Goal: Information Seeking & Learning: Check status

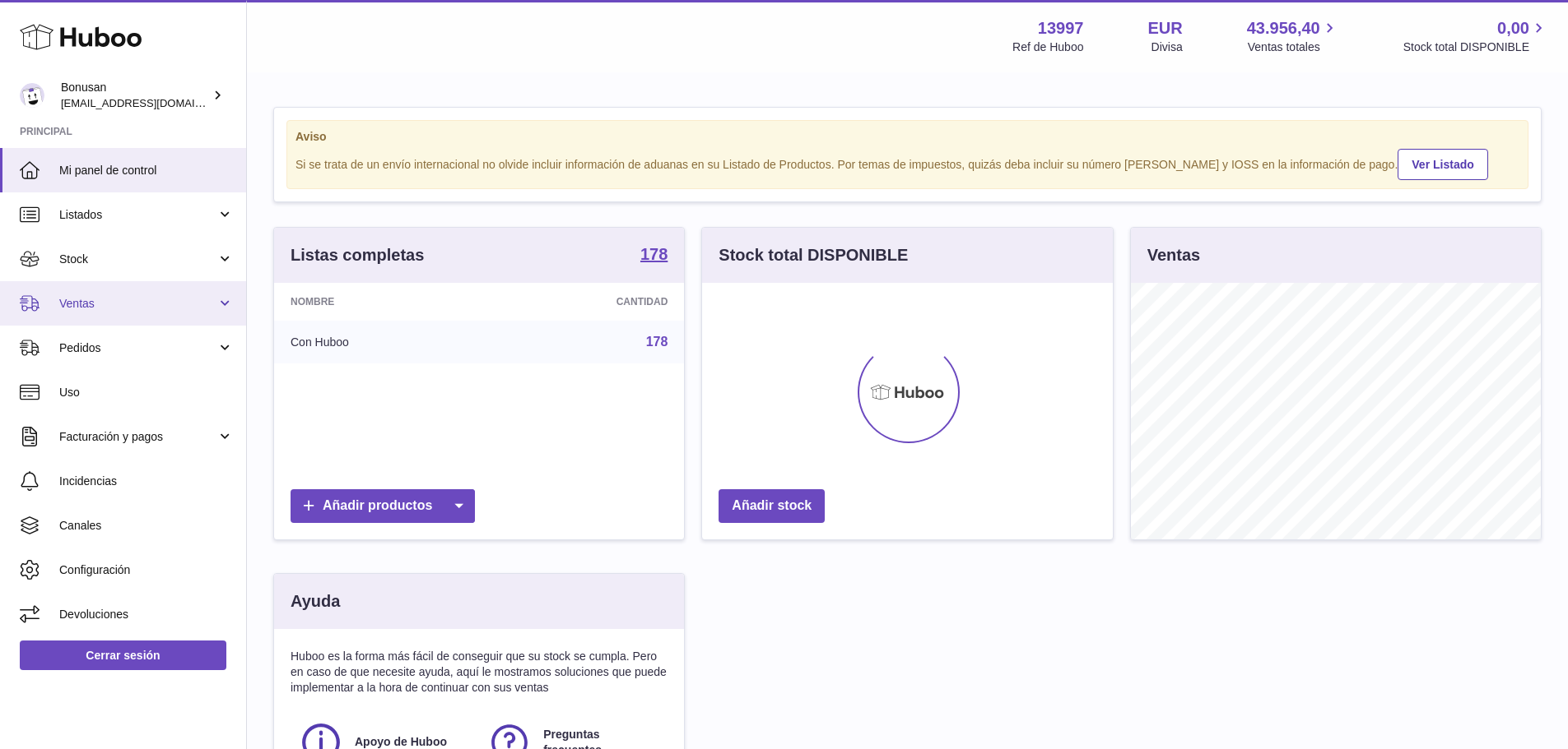
scroll to position [256, 411]
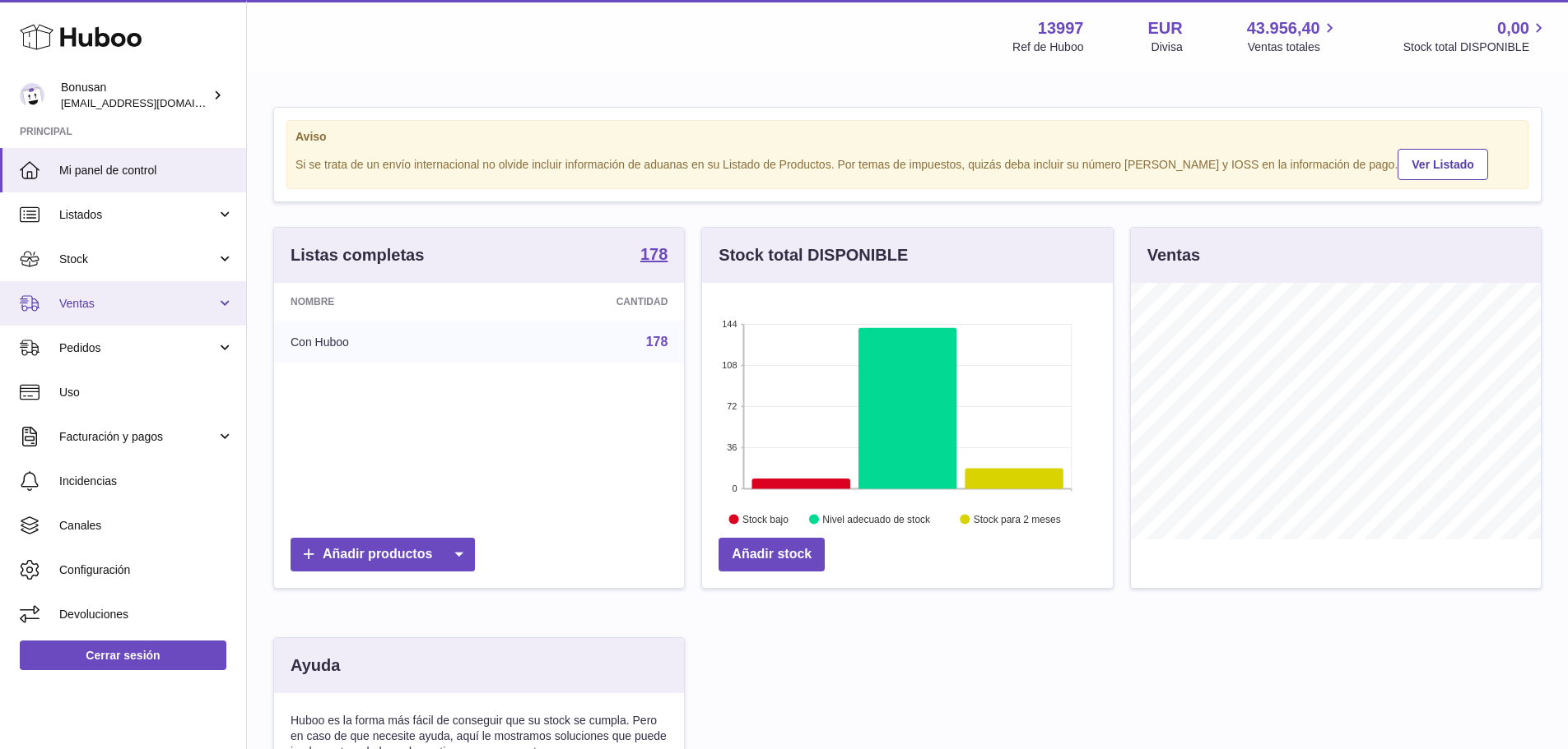
click at [113, 306] on span "Ventas" at bounding box center [137, 303] width 157 height 15
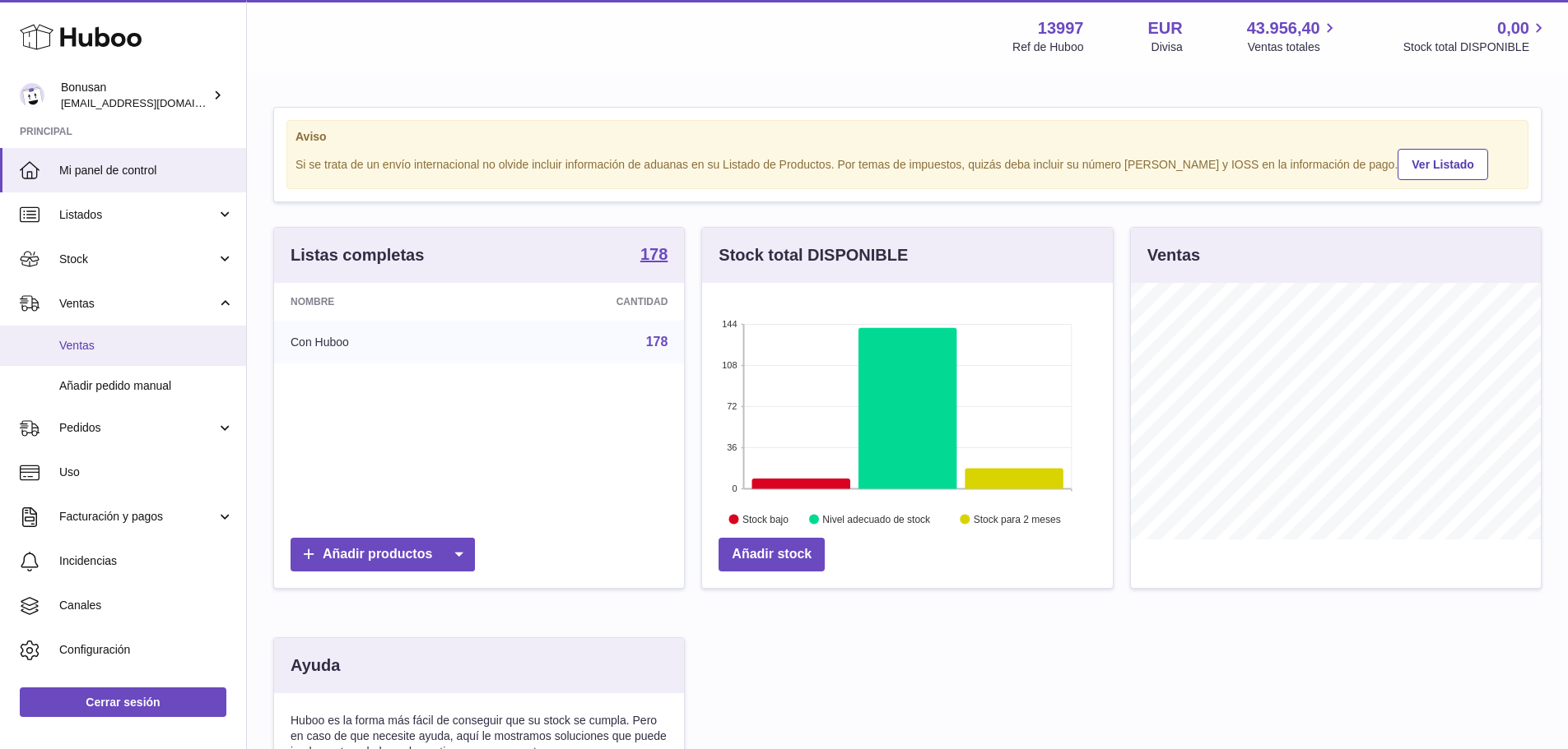
click at [108, 345] on span "Ventas" at bounding box center [146, 345] width 175 height 15
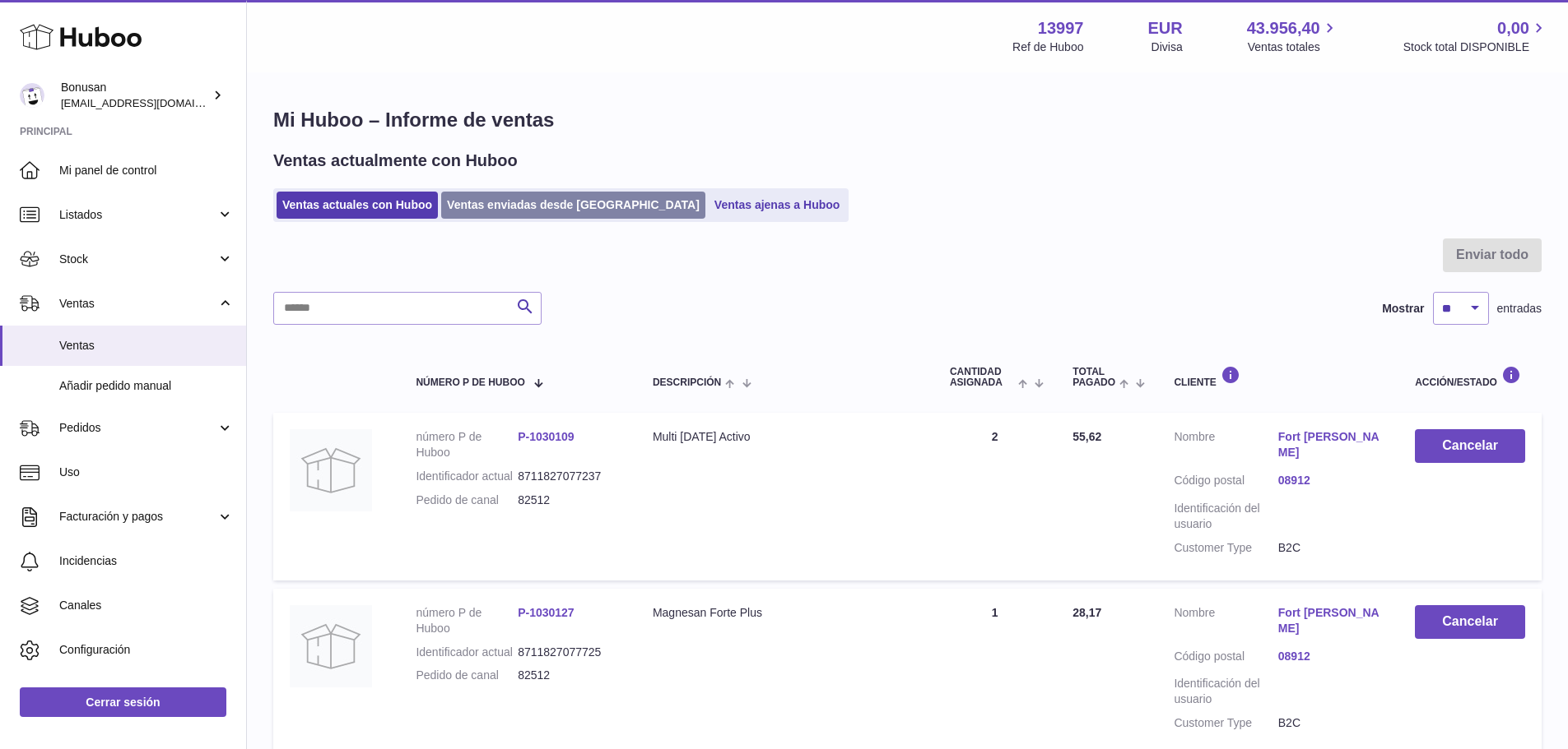
click at [510, 199] on link "Ventas enviadas desde [GEOGRAPHIC_DATA]" at bounding box center [573, 205] width 264 height 27
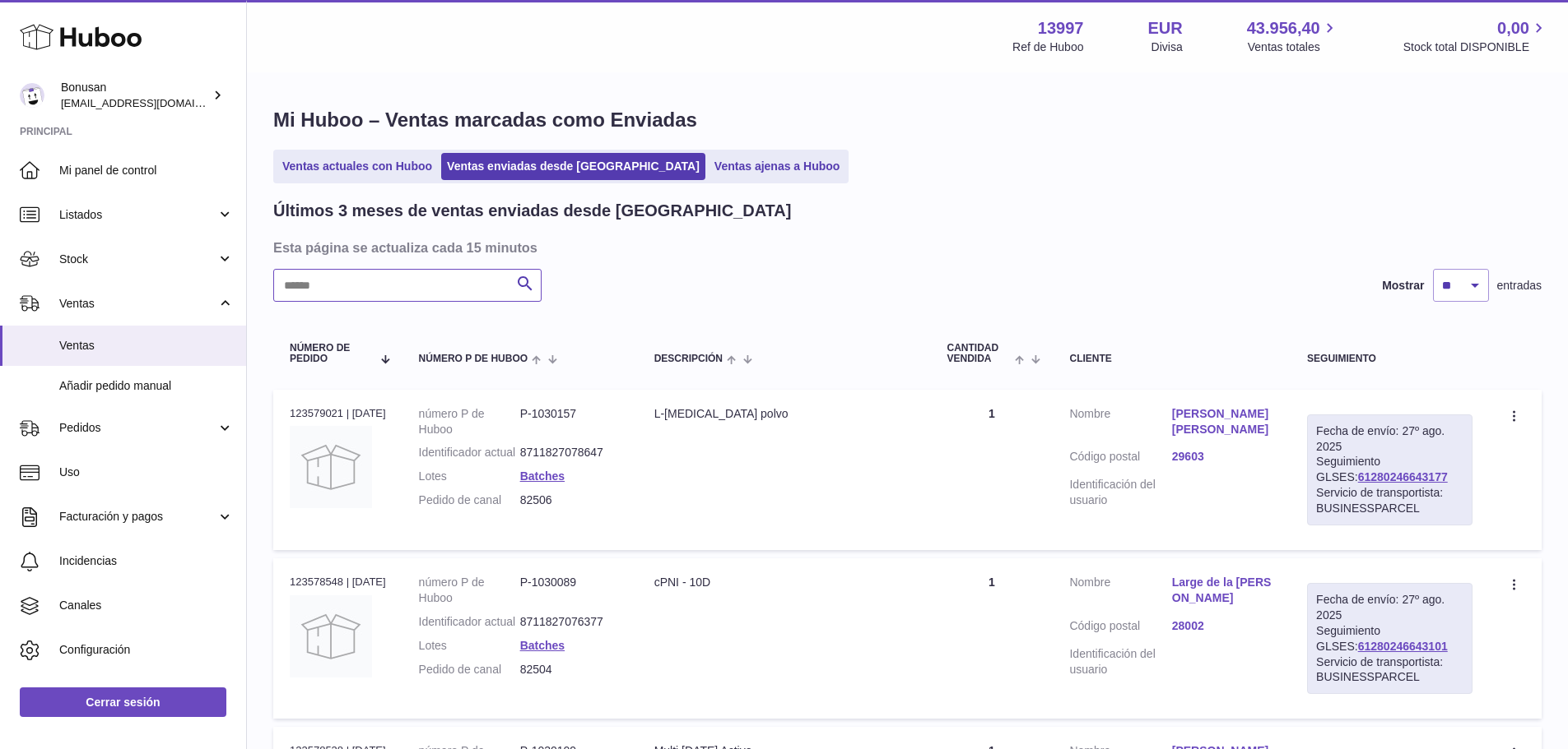
click at [426, 295] on input "text" at bounding box center [407, 285] width 268 height 33
paste input "*****"
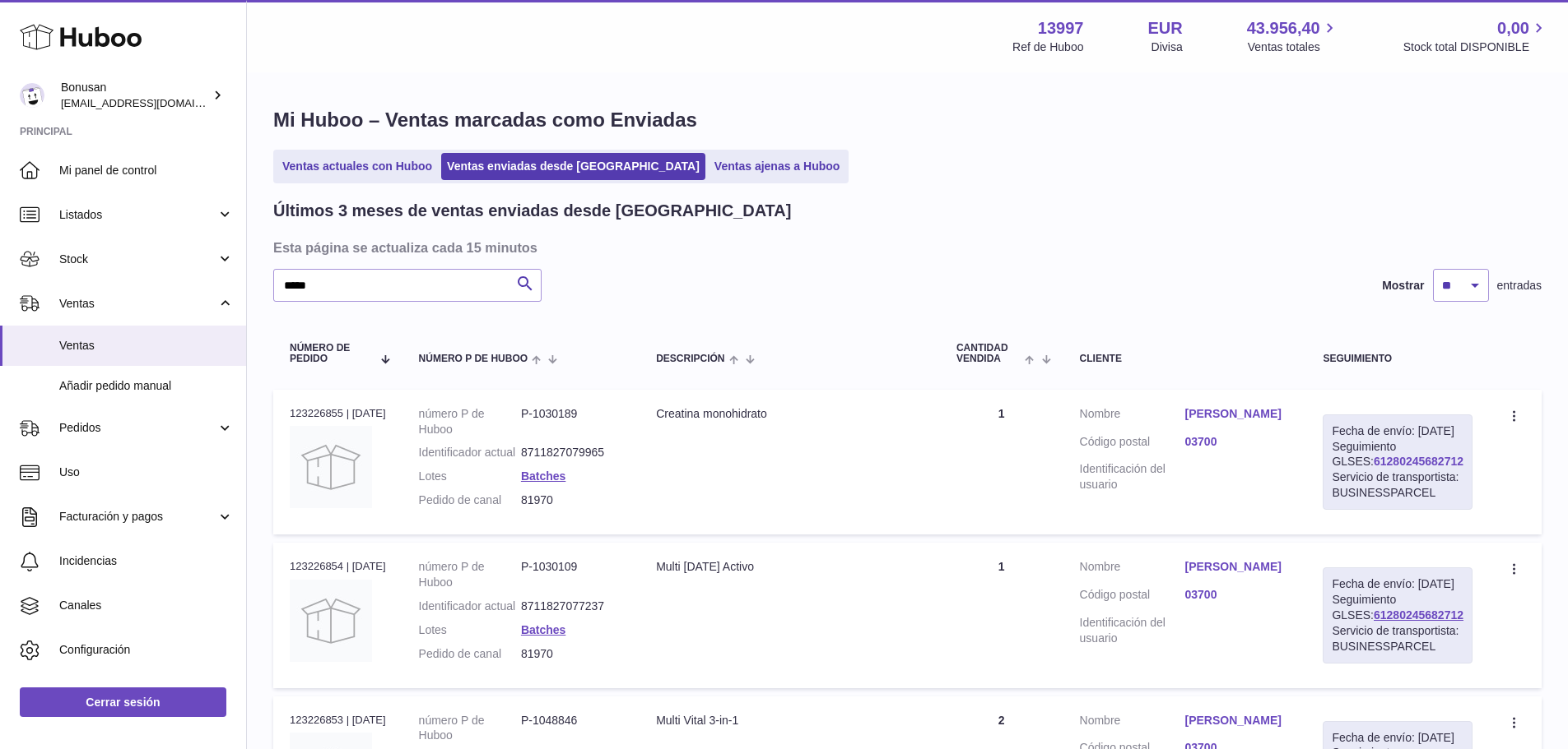
drag, startPoint x: 1451, startPoint y: 477, endPoint x: 1350, endPoint y: 478, distance: 101.0
click at [1350, 478] on div "Fecha de envío: [DATE] Seguimiento GLSES: 61280245682712 Servicio de transporti…" at bounding box center [1397, 462] width 150 height 95
copy link "61280245682712"
click at [1466, 494] on div "Fecha de envío: [DATE] Seguimiento GLSES: 61280245682712 Servicio de transporti…" at bounding box center [1397, 462] width 150 height 95
drag, startPoint x: 1425, startPoint y: 476, endPoint x: 1345, endPoint y: 476, distance: 80.0
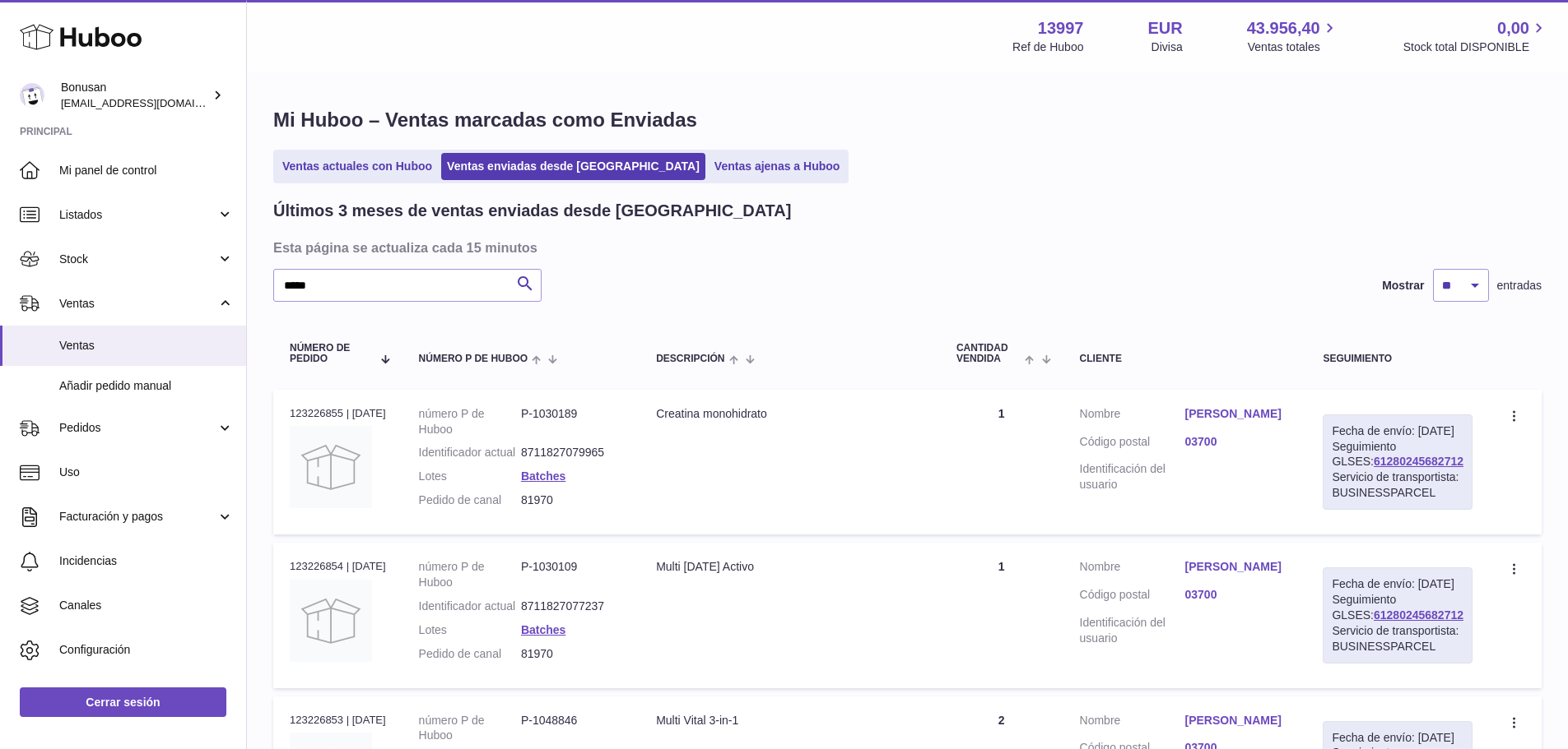
click at [1345, 476] on div "Fecha de envío: [DATE] Seguimiento GLSES: 61280245682712 Servicio de transporti…" at bounding box center [1397, 462] width 150 height 95
copy link "61280245682712"
drag, startPoint x: 564, startPoint y: 518, endPoint x: 533, endPoint y: 516, distance: 31.1
click at [533, 508] on dd "81970" at bounding box center [572, 500] width 102 height 15
copy dd "81970"
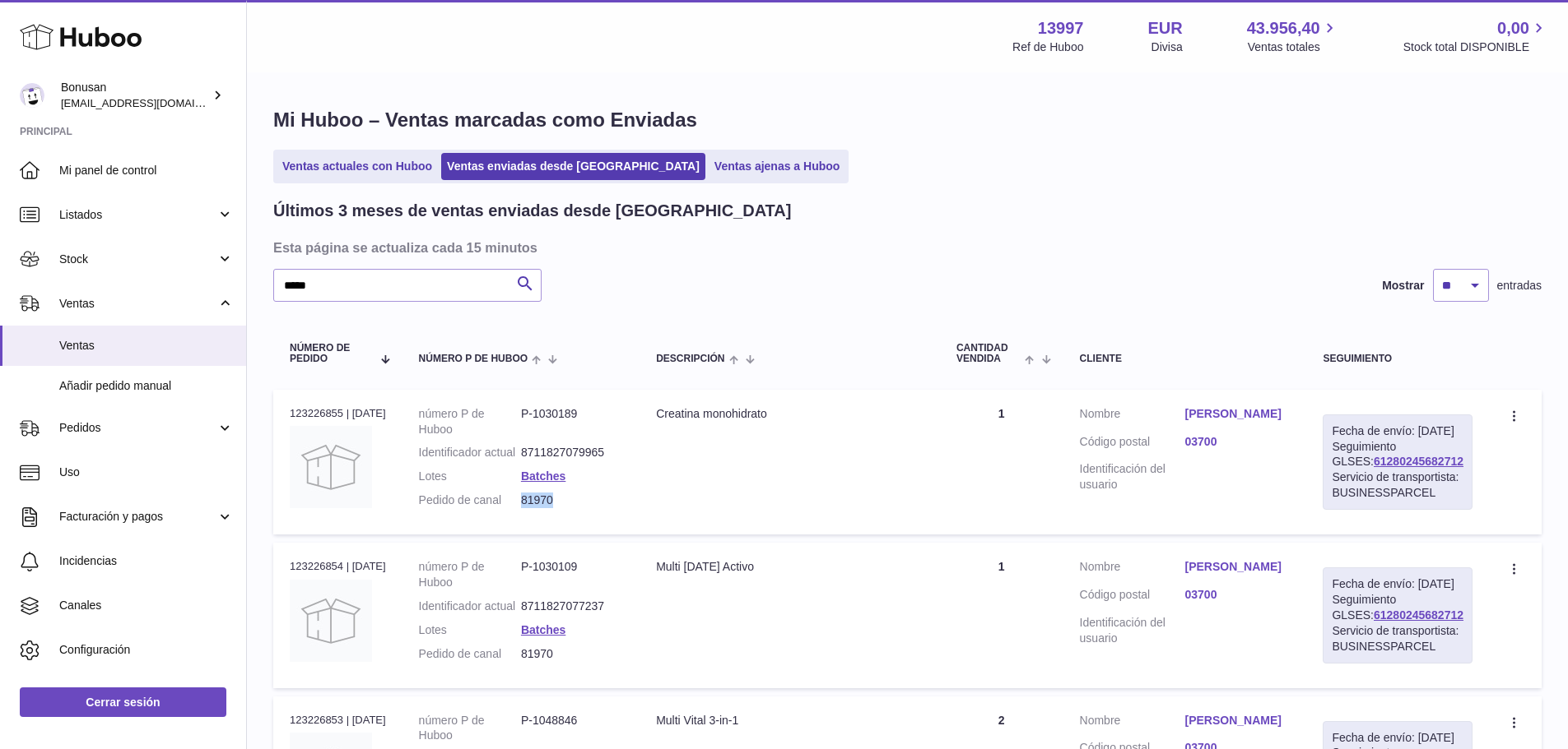
click at [1230, 422] on link "[PERSON_NAME]" at bounding box center [1236, 413] width 105 height 15
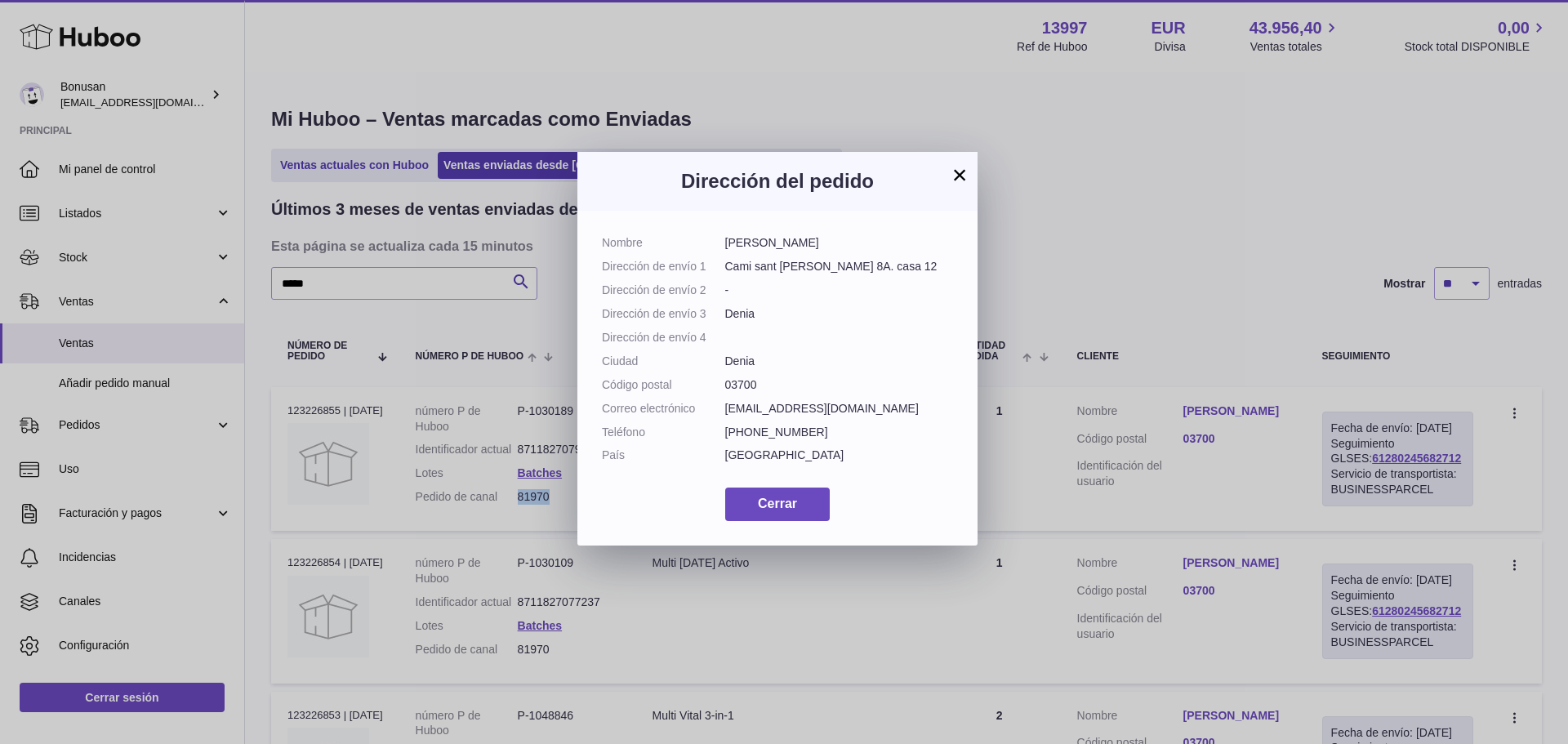
drag, startPoint x: 852, startPoint y: 242, endPoint x: 723, endPoint y: 244, distance: 129.0
click at [723, 244] on dl "Nombre [PERSON_NAME] Dirección de envío 1 Cami sant [PERSON_NAME] 8A. casa 12 D…" at bounding box center [777, 352] width 352 height 236
copy dl "[PERSON_NAME]"
click at [774, 511] on span "Cerrar" at bounding box center [778, 504] width 39 height 14
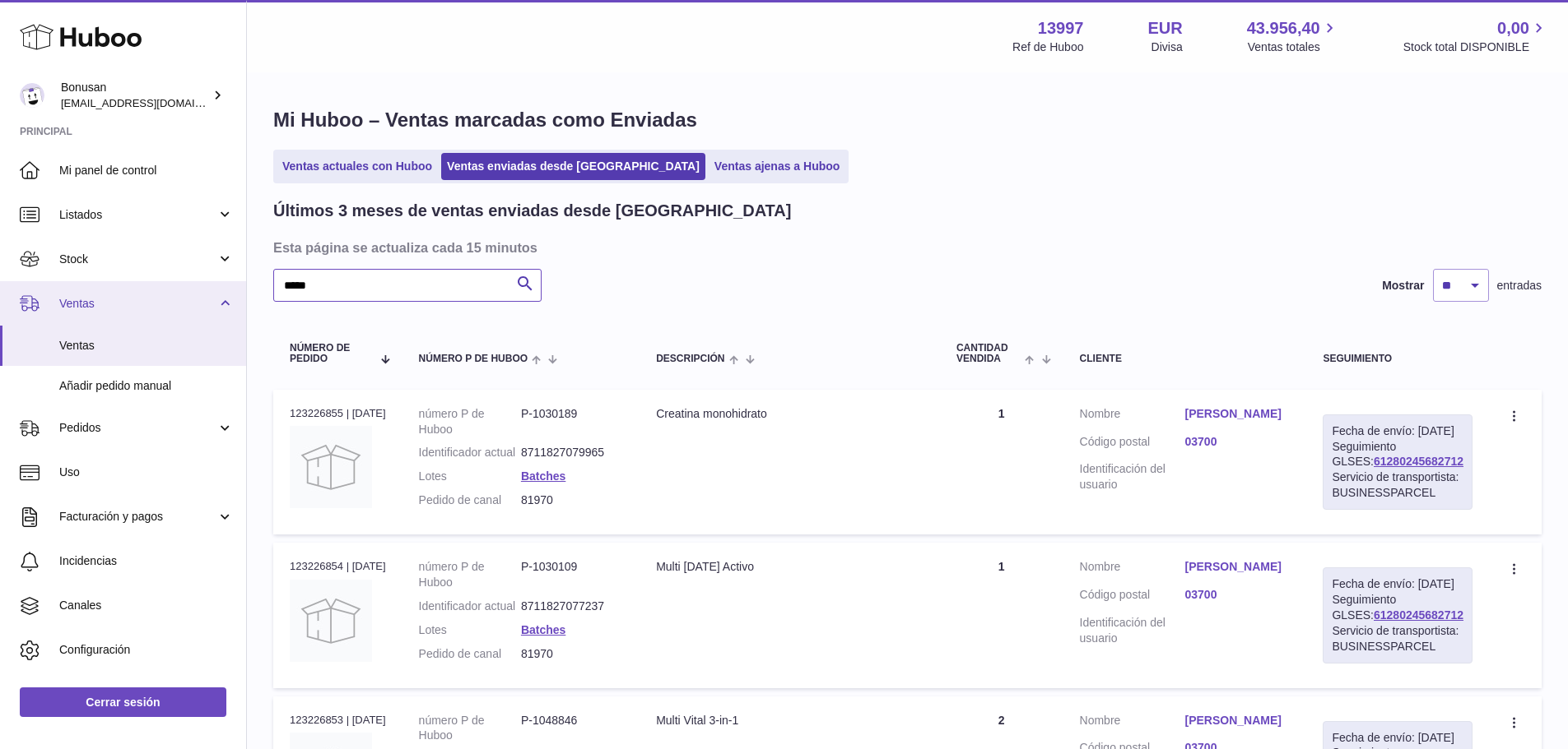
drag, startPoint x: 264, startPoint y: 293, endPoint x: 219, endPoint y: 298, distance: 45.3
click at [218, 297] on div "Huboo Bonusan [EMAIL_ADDRESS][DOMAIN_NAME] Principal Mi panel de control Listad…" at bounding box center [784, 566] width 1568 height 1132
paste input "text"
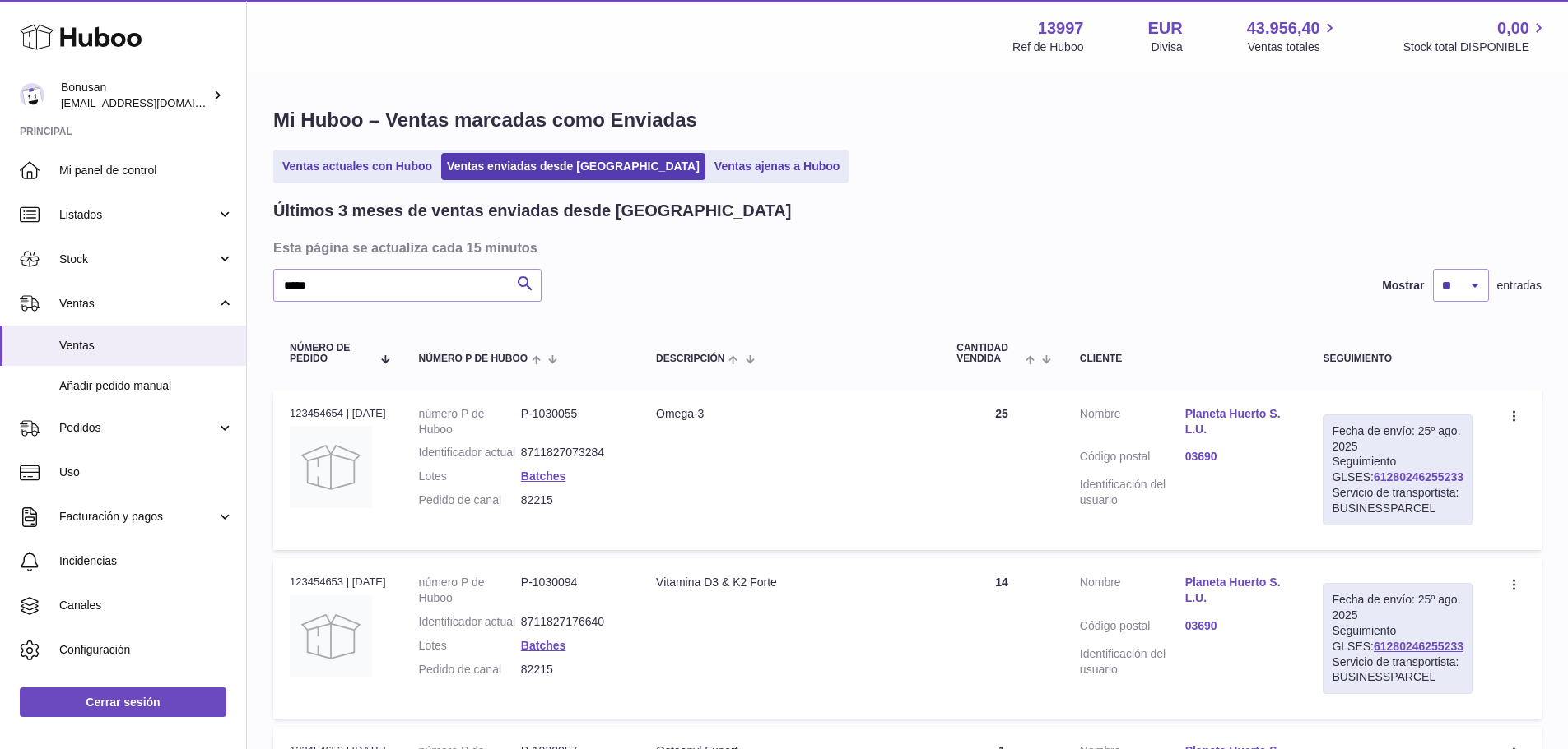
drag, startPoint x: 1459, startPoint y: 493, endPoint x: 1354, endPoint y: 497, distance: 105.1
click at [1354, 497] on div "Fecha de envío: [DATE] Seguimiento GLSES: 61280246255233 Servicio de transporti…" at bounding box center [1397, 470] width 150 height 111
copy link "61280246255233"
drag, startPoint x: 236, startPoint y: 288, endPoint x: 210, endPoint y: 292, distance: 26.3
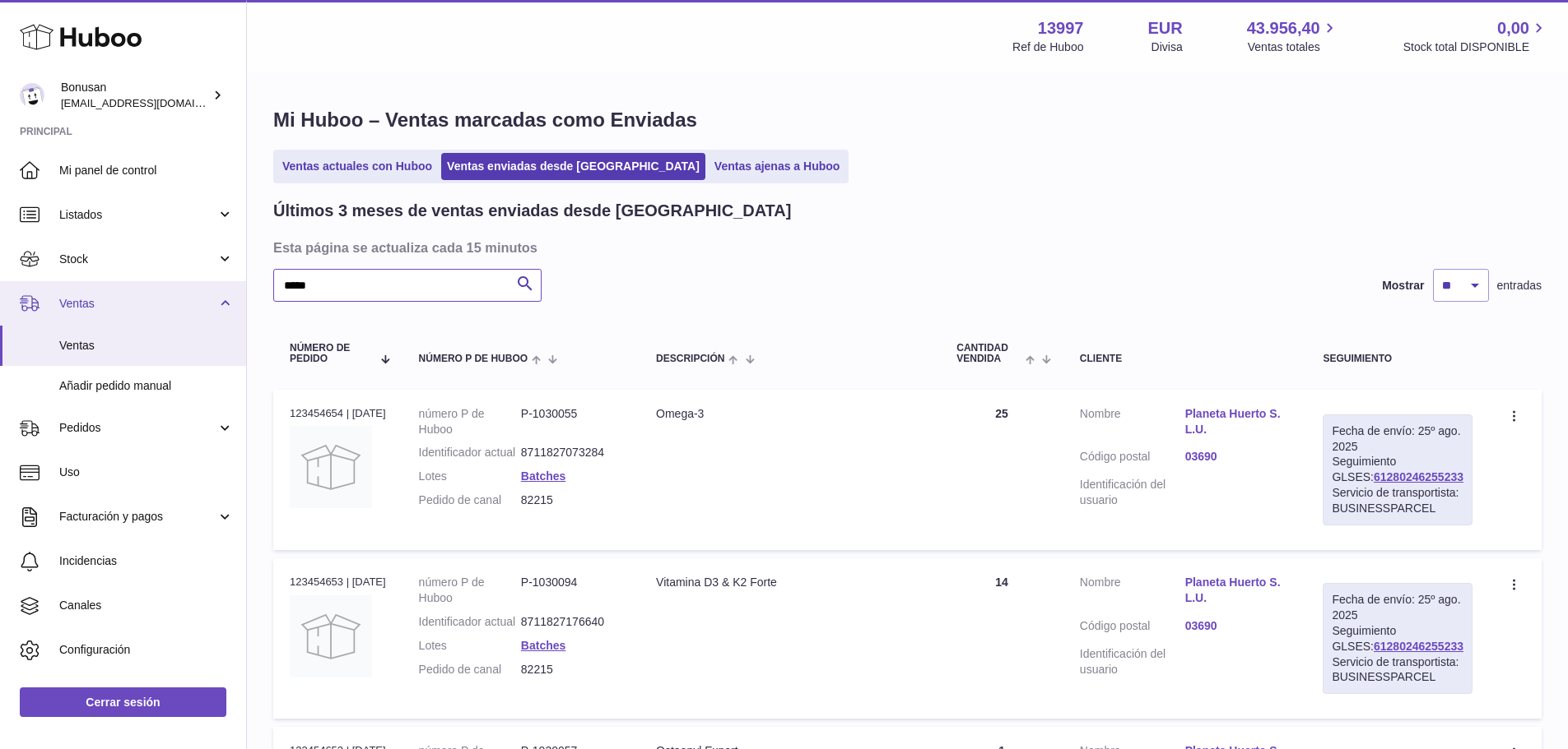
paste input "text"
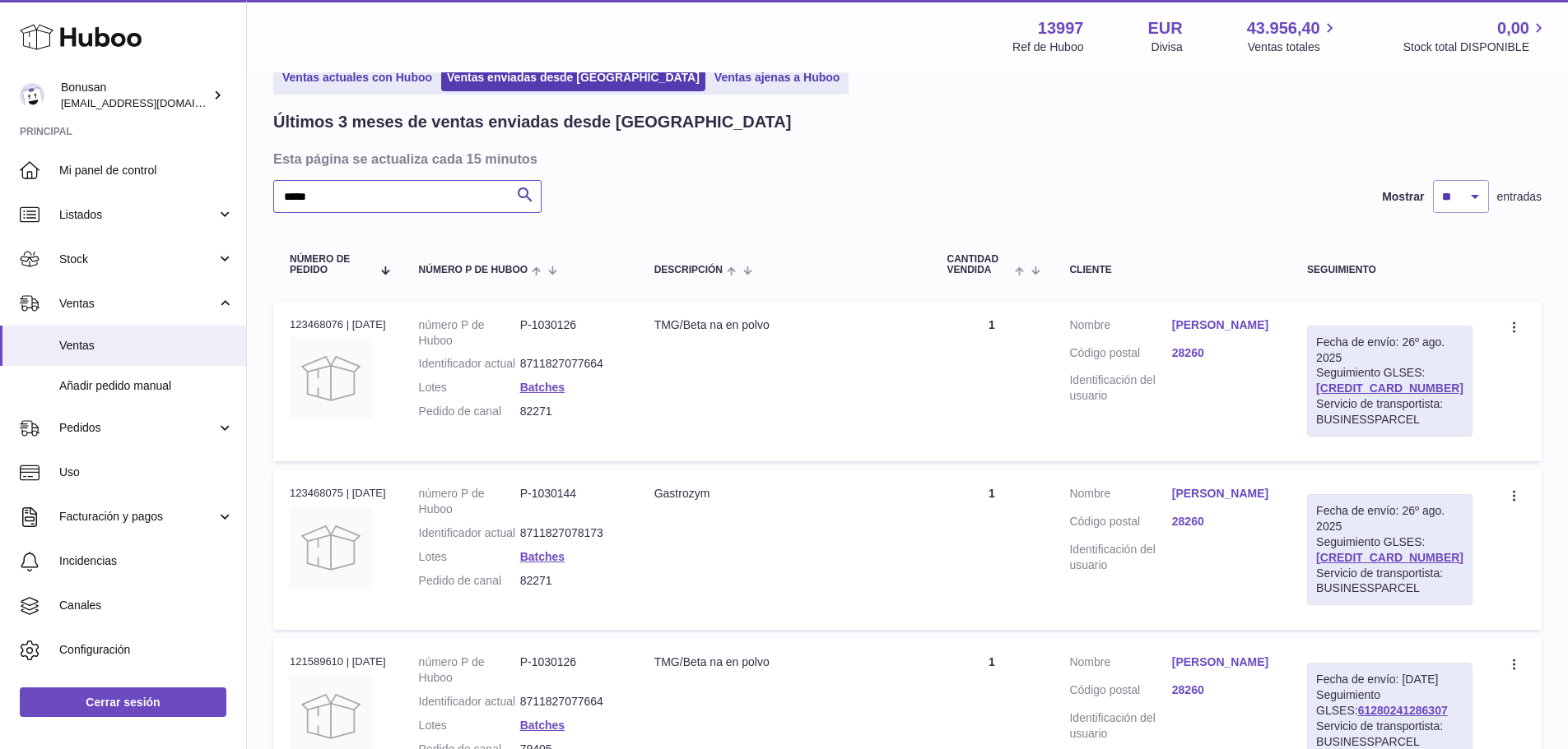
scroll to position [82, 0]
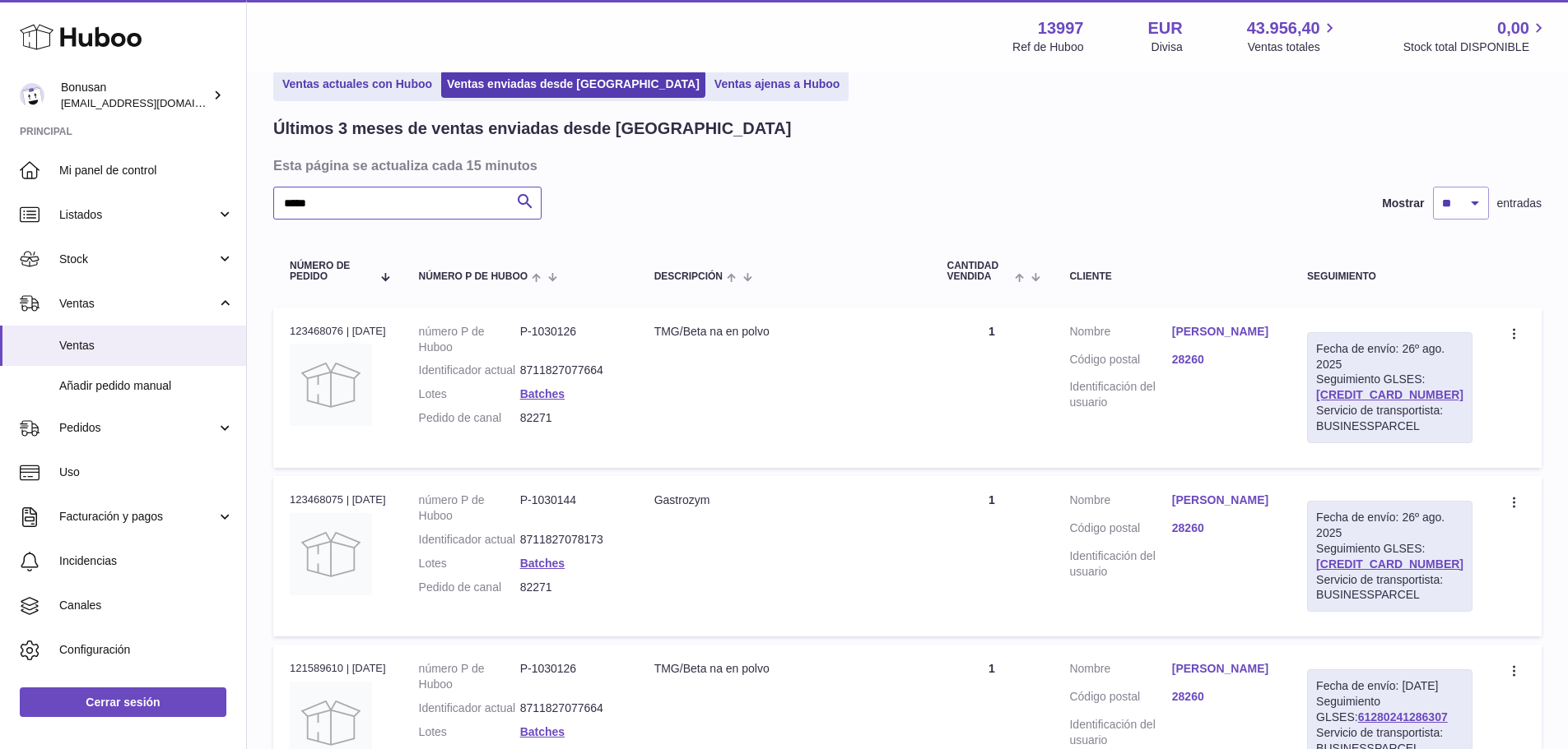
type input "*****"
drag, startPoint x: 1454, startPoint y: 407, endPoint x: 1337, endPoint y: 410, distance: 117.0
click at [1337, 410] on td "Fecha de envío: [DATE] Seguimiento GLSES: [CREDIT_CARD_NUMBER] Servicio de tran…" at bounding box center [1389, 387] width 198 height 160
copy link "[CREDIT_CARD_NUMBER]"
